Goal: Task Accomplishment & Management: Complete application form

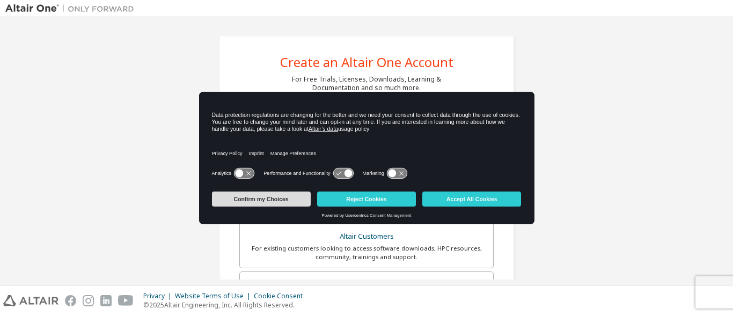
click at [254, 201] on button "Confirm my Choices" at bounding box center [261, 199] width 99 height 15
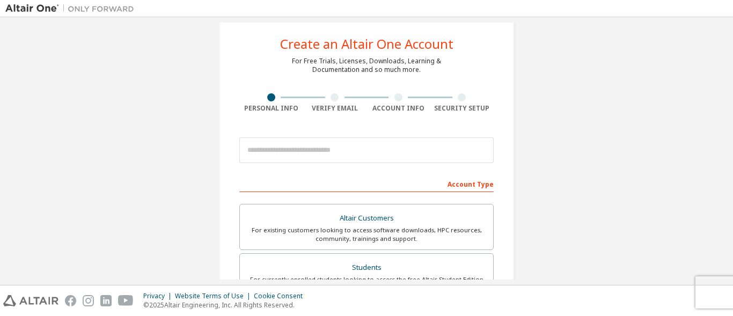
scroll to position [50, 0]
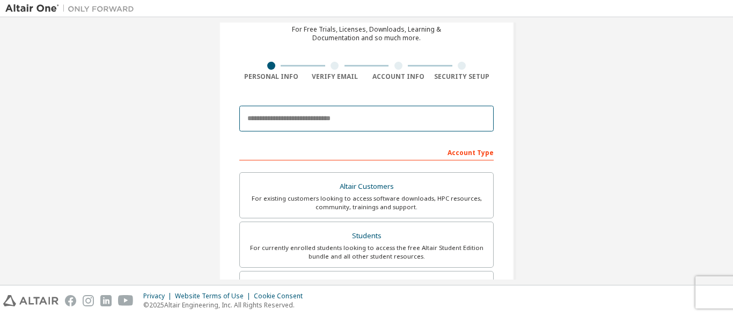
click at [306, 114] on input "email" at bounding box center [366, 119] width 254 height 26
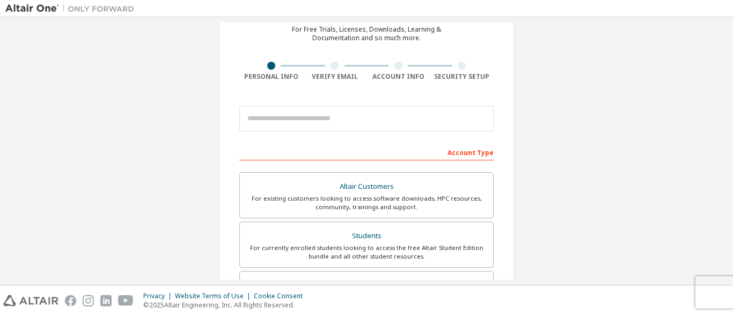
click at [168, 168] on div "Create an Altair One Account For Free Trials, Licenses, Downloads, Learning & D…" at bounding box center [366, 257] width 722 height 568
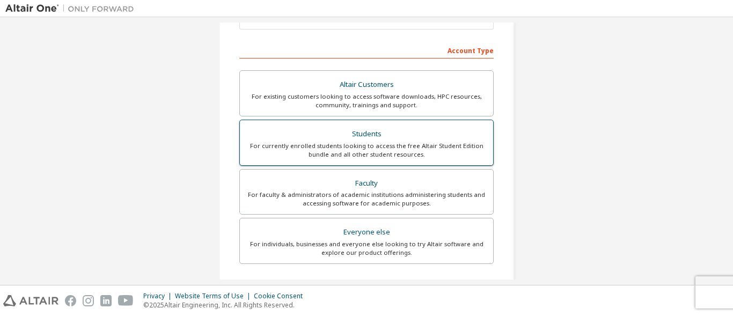
scroll to position [211, 0]
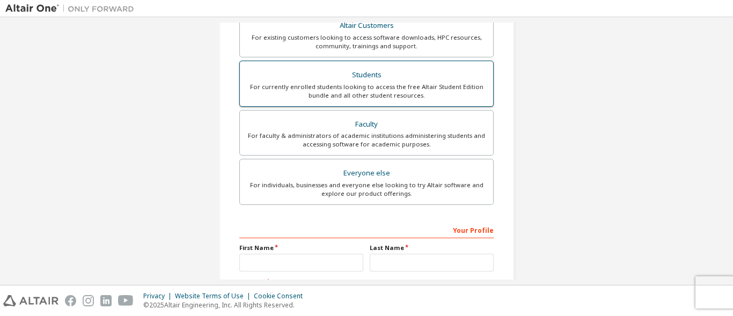
click at [316, 94] on div "For currently enrolled students looking to access the free Altair Student Editi…" at bounding box center [366, 91] width 240 height 17
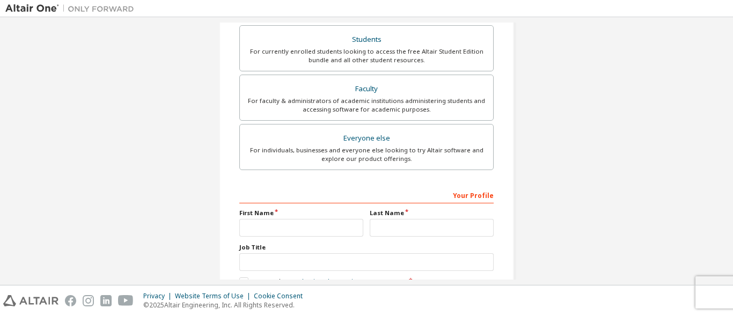
scroll to position [276, 0]
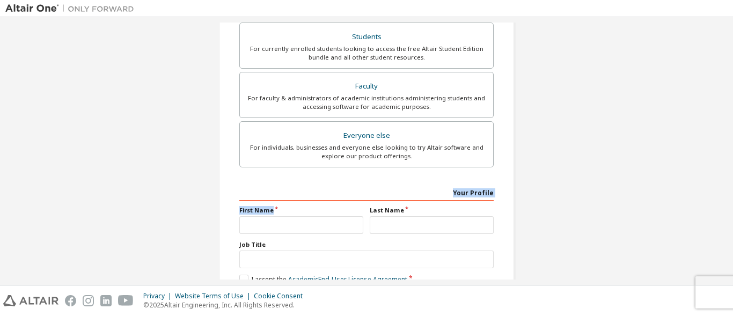
drag, startPoint x: 268, startPoint y: 197, endPoint x: 261, endPoint y: 225, distance: 28.2
click at [261, 225] on div "Your Profile First Name Last Name Job Title Please provide State/Province to he…" at bounding box center [366, 253] width 254 height 139
click at [261, 225] on input "text" at bounding box center [301, 225] width 124 height 18
type input "**********"
click at [384, 223] on input "text" at bounding box center [432, 225] width 124 height 18
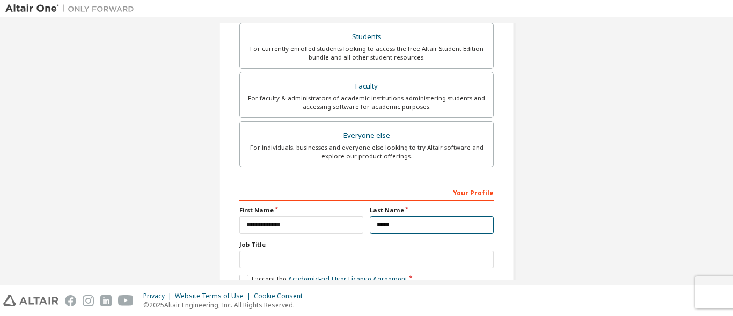
type input "*****"
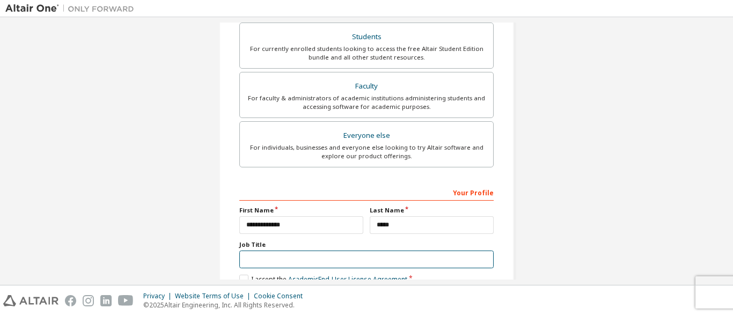
click at [357, 254] on input "text" at bounding box center [366, 260] width 254 height 18
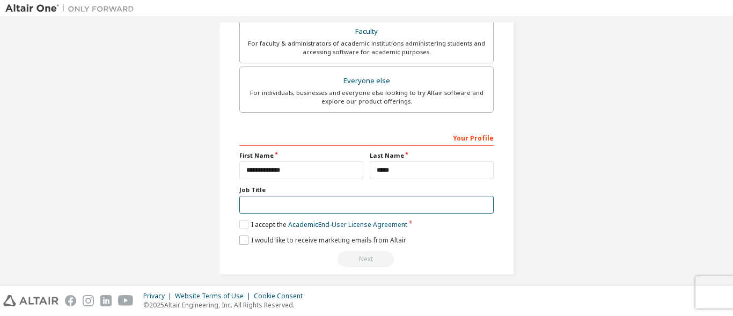
scroll to position [339, 0]
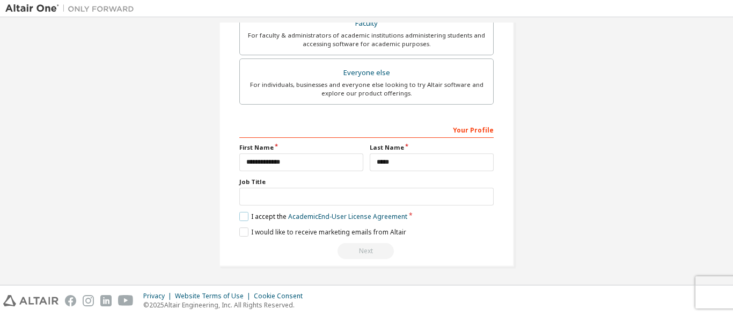
click at [241, 216] on label "I accept the Academic End-User License Agreement" at bounding box center [323, 216] width 168 height 9
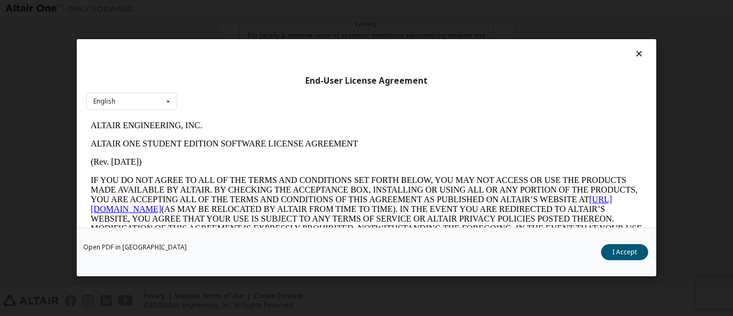
scroll to position [0, 0]
click at [623, 253] on button "I Accept" at bounding box center [624, 253] width 47 height 16
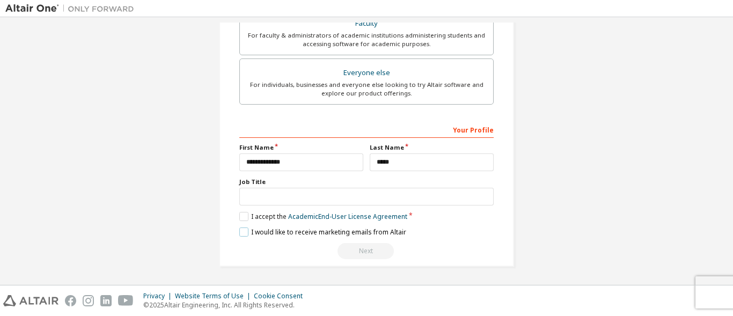
click at [240, 231] on label "I would like to receive marketing emails from Altair" at bounding box center [322, 232] width 167 height 9
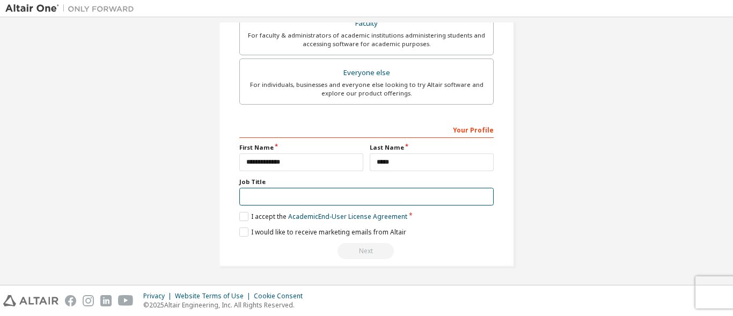
click at [270, 194] on input "text" at bounding box center [366, 197] width 254 height 18
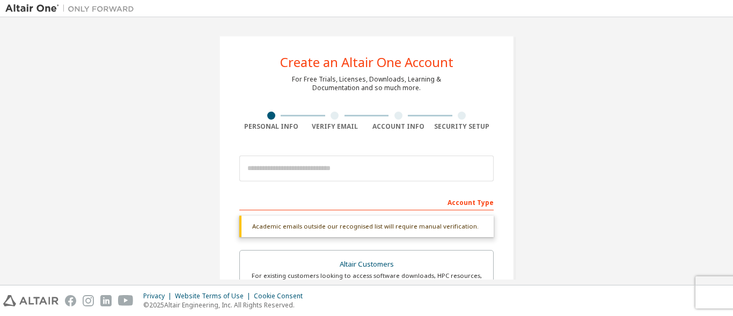
type input "*******"
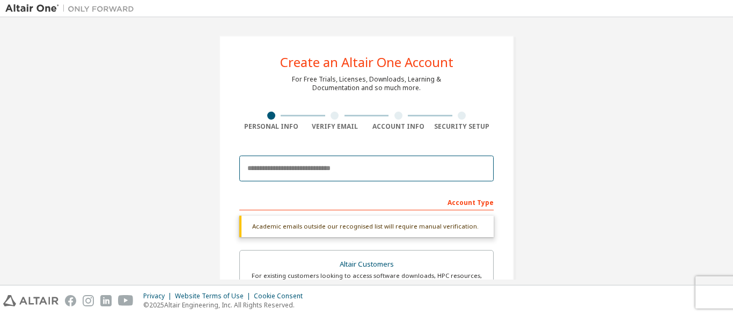
click at [358, 172] on input "email" at bounding box center [366, 169] width 254 height 26
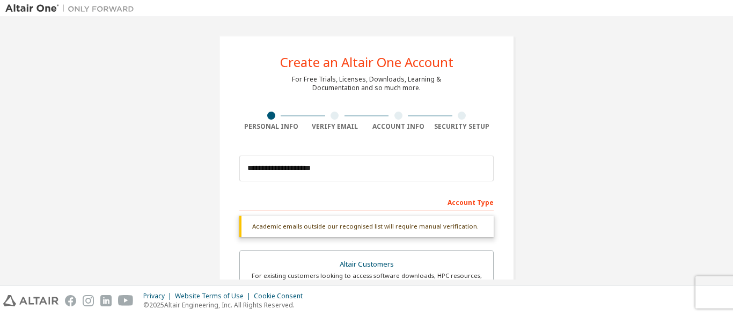
click at [379, 225] on div "Academic emails outside our recognised list will require manual verification." at bounding box center [366, 226] width 254 height 21
click at [463, 209] on div "Account Type" at bounding box center [366, 201] width 254 height 17
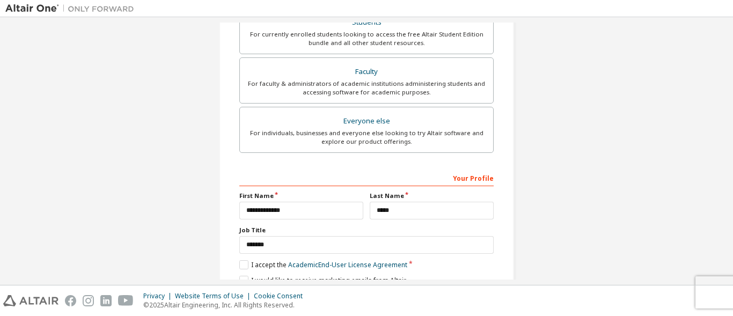
scroll to position [339, 0]
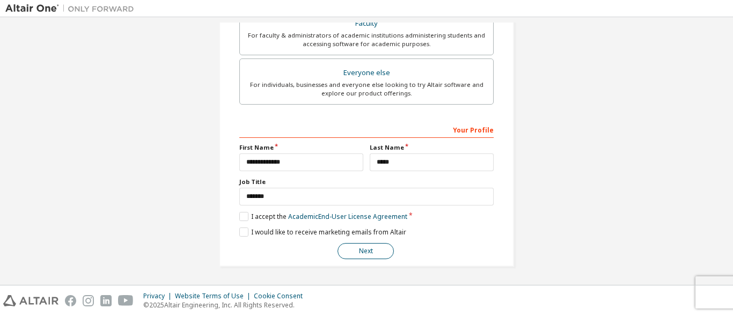
click at [367, 254] on button "Next" at bounding box center [366, 251] width 56 height 16
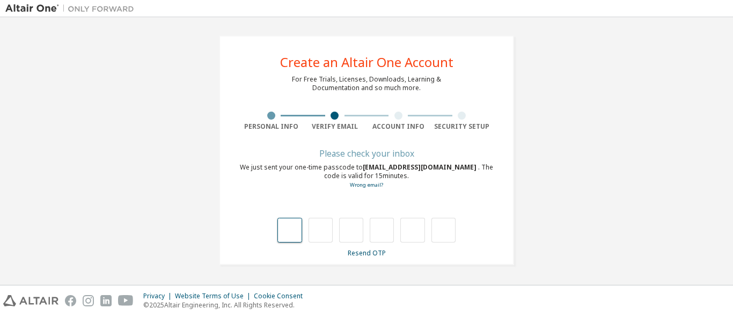
scroll to position [0, 0]
click at [356, 186] on link "Wrong email?" at bounding box center [366, 184] width 33 height 7
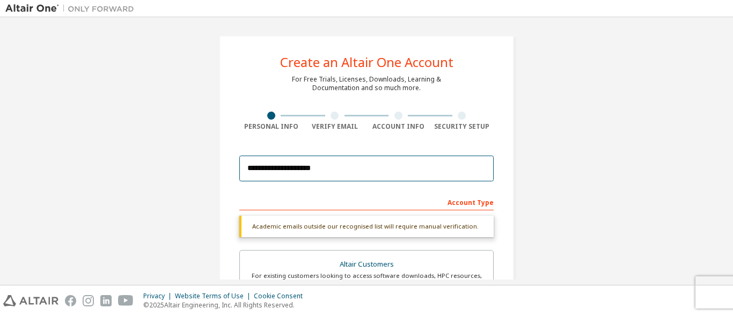
click at [306, 166] on input "**********" at bounding box center [366, 169] width 254 height 26
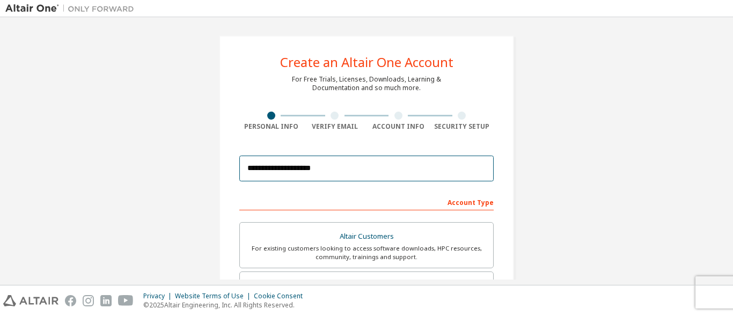
type input "**********"
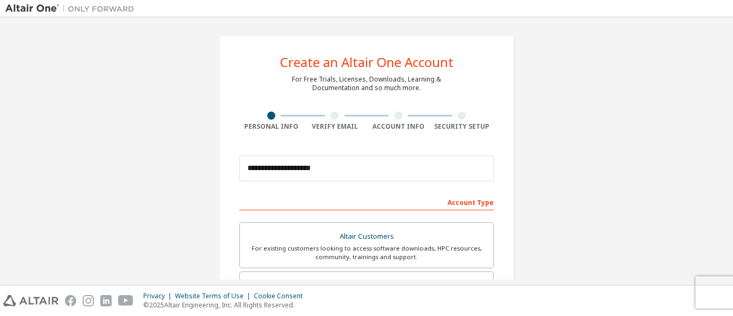
click at [365, 196] on div "Account Type" at bounding box center [366, 201] width 254 height 17
click at [458, 203] on div "Account Type" at bounding box center [366, 201] width 254 height 17
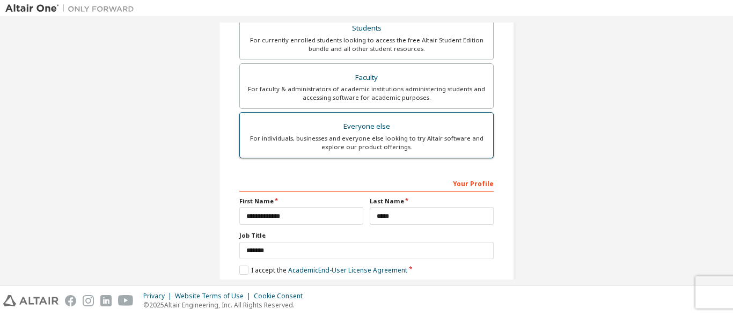
scroll to position [311, 0]
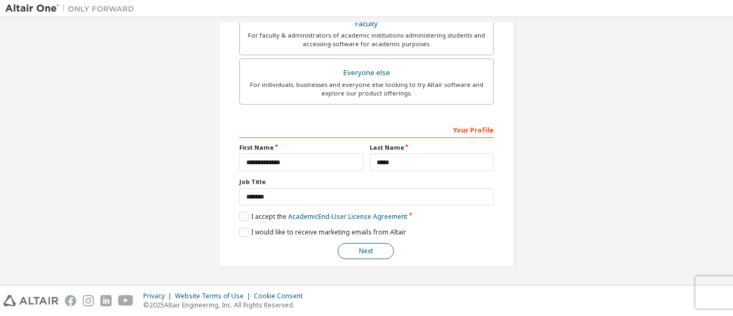
click at [358, 248] on button "Next" at bounding box center [366, 251] width 56 height 16
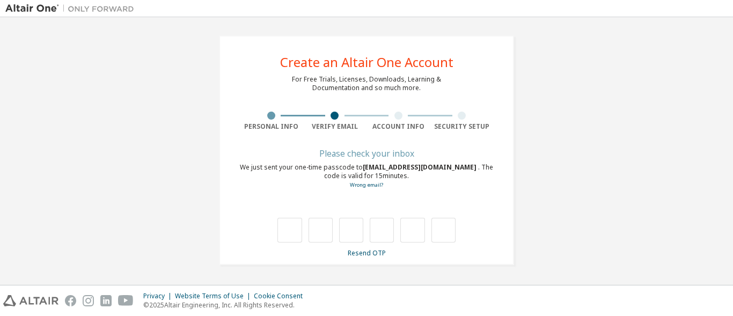
type input "*"
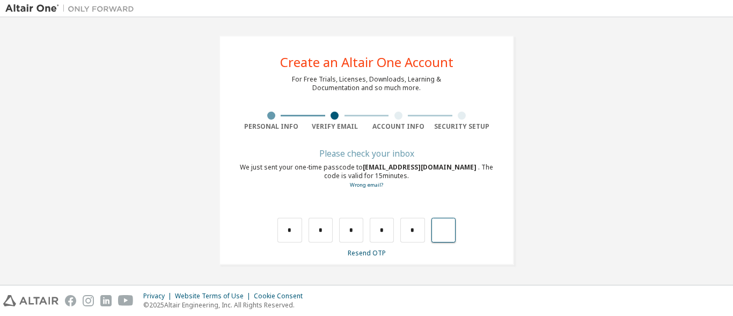
type input "*"
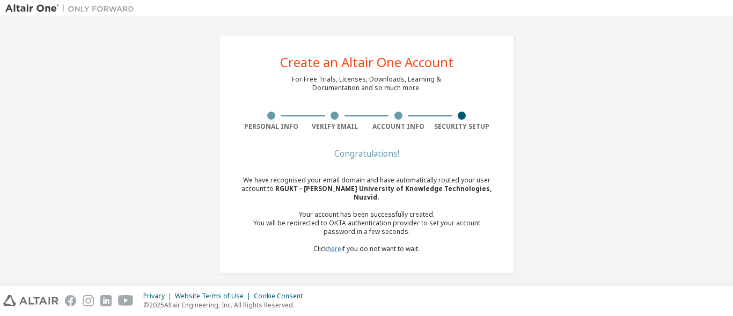
click at [340, 244] on link "here" at bounding box center [334, 248] width 14 height 9
